Goal: Task Accomplishment & Management: Use online tool/utility

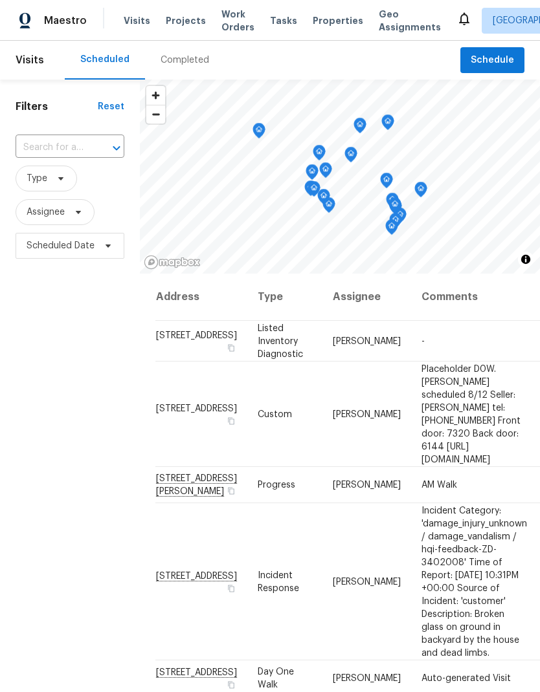
scroll to position [184, 0]
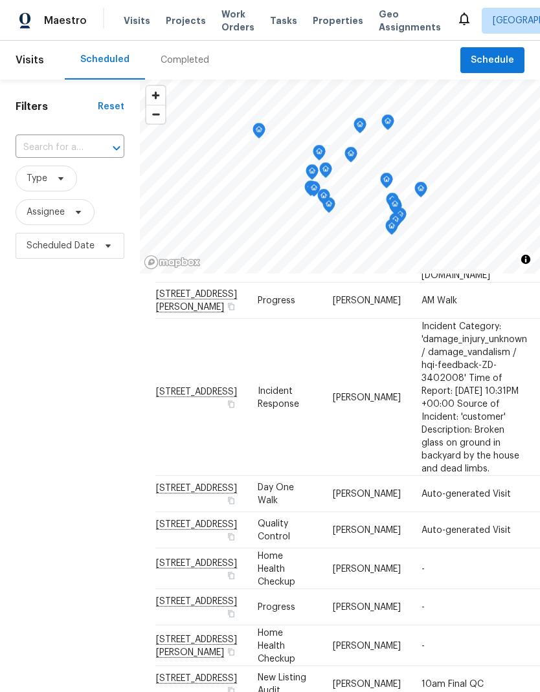
click at [224, 27] on span "Work Orders" at bounding box center [237, 21] width 33 height 26
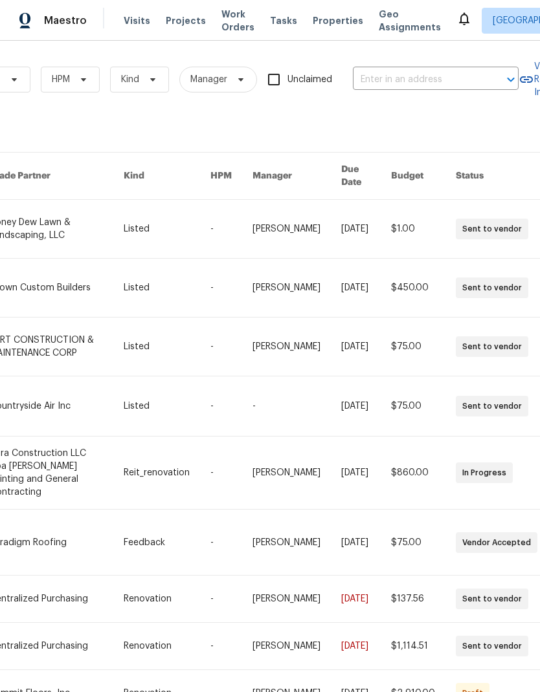
scroll to position [0, 196]
click at [441, 83] on input "text" at bounding box center [415, 80] width 129 height 20
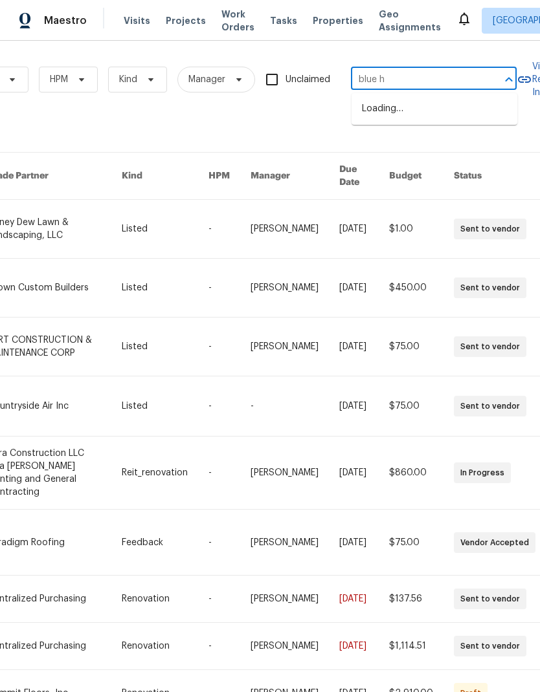
type input "blue ho"
click at [468, 111] on li "[STREET_ADDRESS][PERSON_NAME]" at bounding box center [434, 116] width 166 height 36
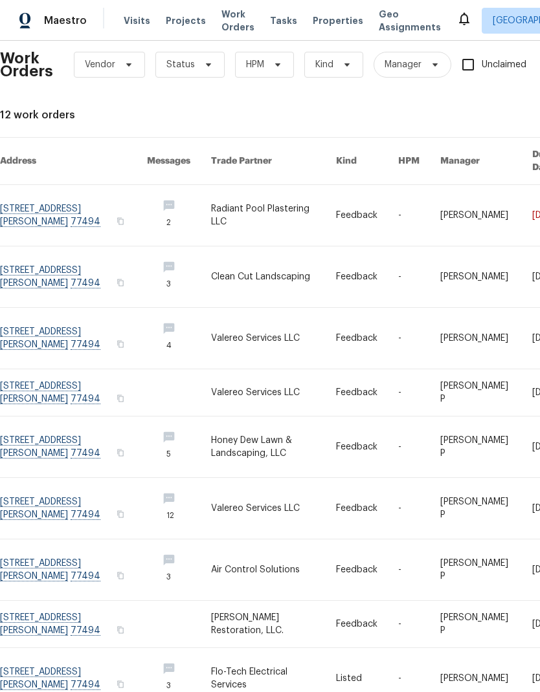
scroll to position [15, 0]
click at [43, 205] on link at bounding box center [73, 215] width 147 height 61
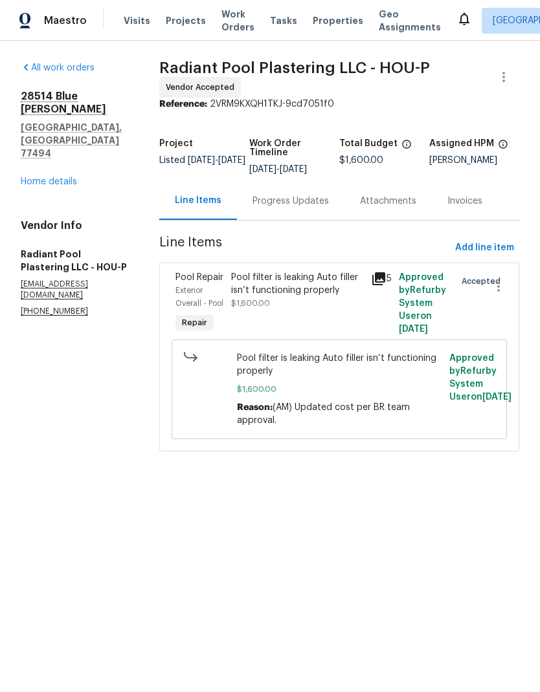
click at [297, 208] on div "Progress Updates" at bounding box center [290, 201] width 76 height 13
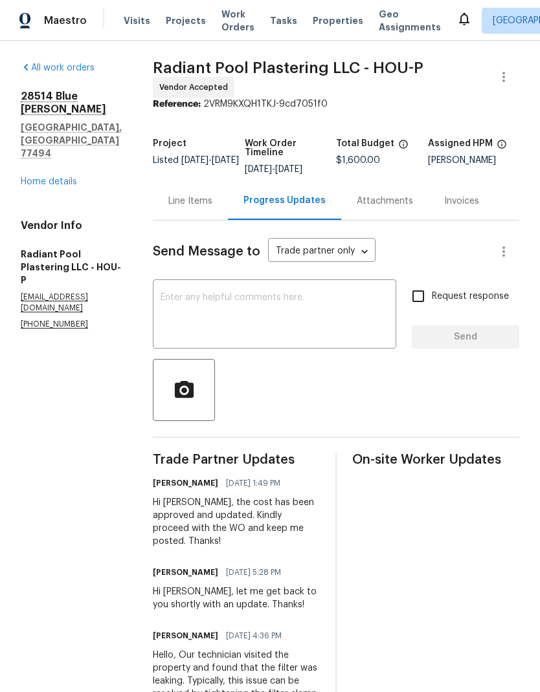
click at [203, 217] on div "Line Items" at bounding box center [190, 201] width 75 height 38
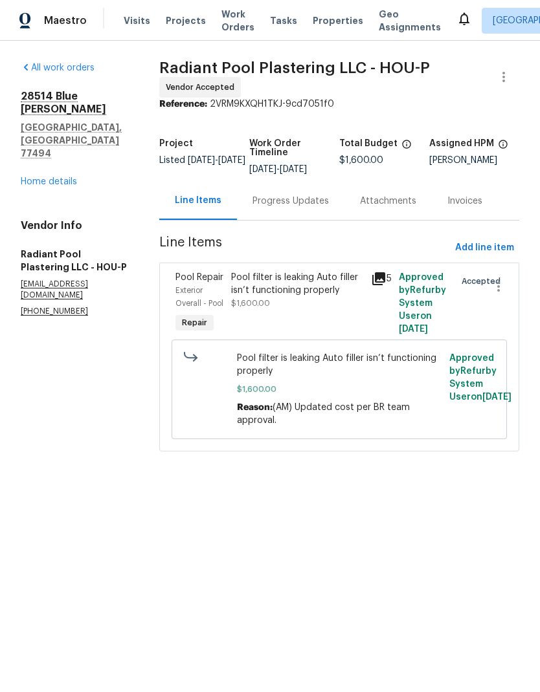
click at [318, 208] on div "Progress Updates" at bounding box center [290, 201] width 76 height 13
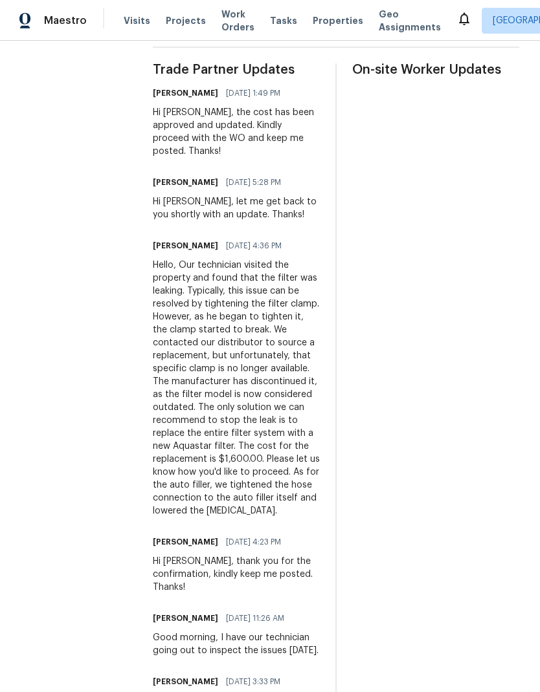
scroll to position [400, 0]
